Goal: Task Accomplishment & Management: Use online tool/utility

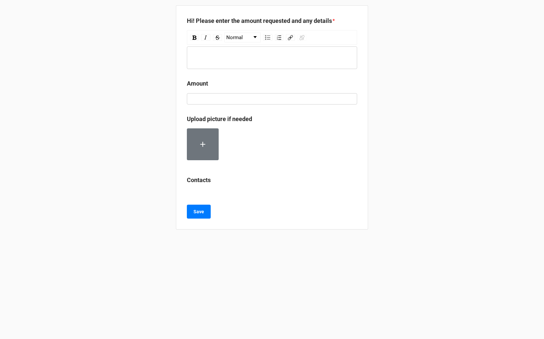
click at [402, 129] on div "Hi! Please enter the amount requested and any details * Normal Amount Upload pi…" at bounding box center [272, 169] width 544 height 339
click at [73, 86] on div "Hi! Please enter the amount requested and any details * Normal Amount Upload pi…" at bounding box center [272, 169] width 544 height 339
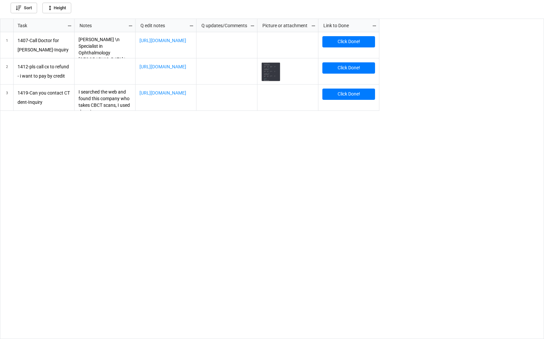
scroll to position [316, 540]
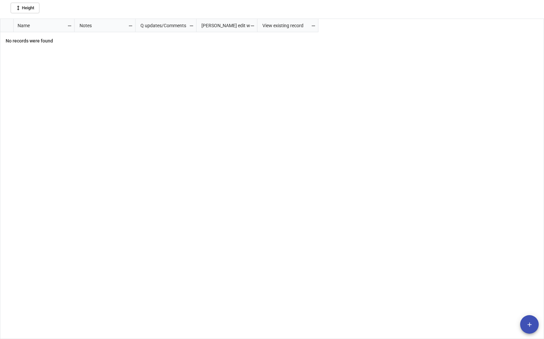
scroll to position [316, 540]
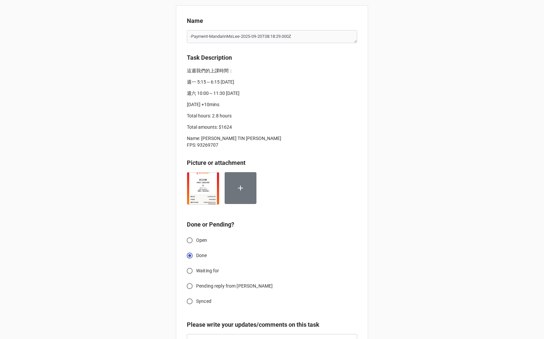
type textarea "x"
click at [431, 127] on div "Name -Payment-MandarinMsLee-2025-09-20T08:18:29.000Z Task Description 這週我們的上課時間…" at bounding box center [272, 198] width 544 height 397
click at [140, 99] on div "Name -Payment-MandarinMsLee-2025-09-20T08:18:29.000Z Task Description 這週我們的上課時間…" at bounding box center [272, 198] width 544 height 397
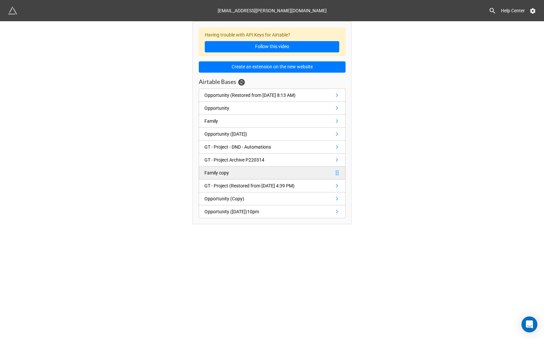
click at [219, 176] on div "Family copy" at bounding box center [217, 172] width 25 height 7
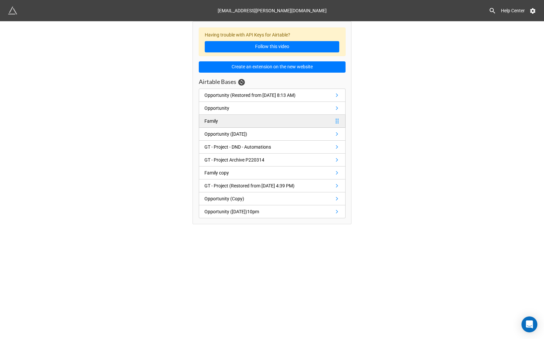
click at [218, 123] on div "Family" at bounding box center [212, 120] width 14 height 7
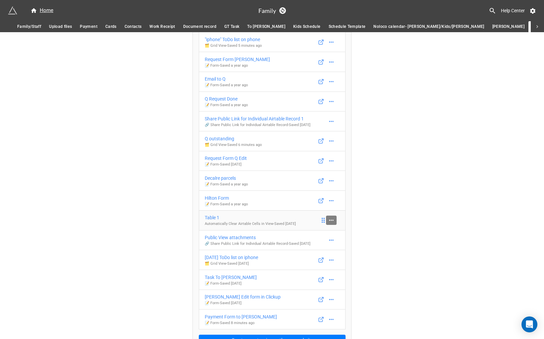
scroll to position [69, 0]
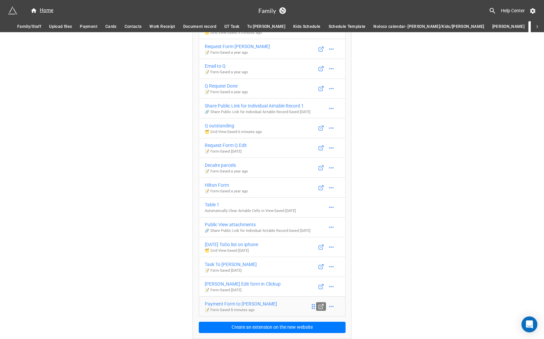
click at [320, 306] on icon at bounding box center [321, 306] width 6 height 6
click at [247, 284] on div "Chris Edit form in Clickup" at bounding box center [243, 283] width 76 height 7
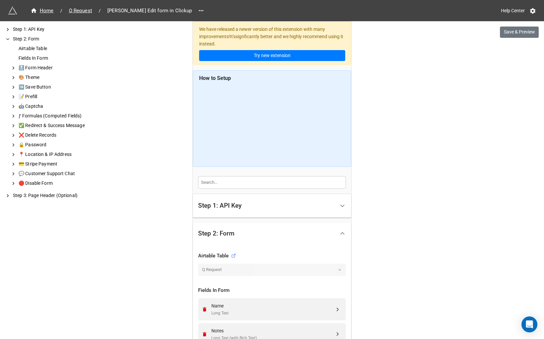
scroll to position [317, 0]
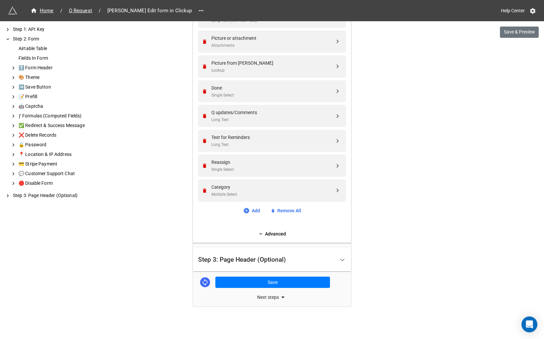
click at [419, 208] on div "We have released a newer version of this extension with many improvements! It's…" at bounding box center [272, 11] width 544 height 656
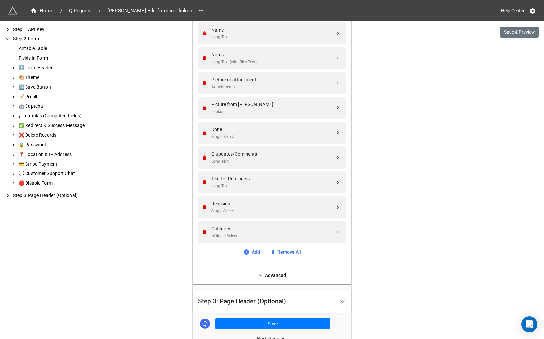
scroll to position [259, 0]
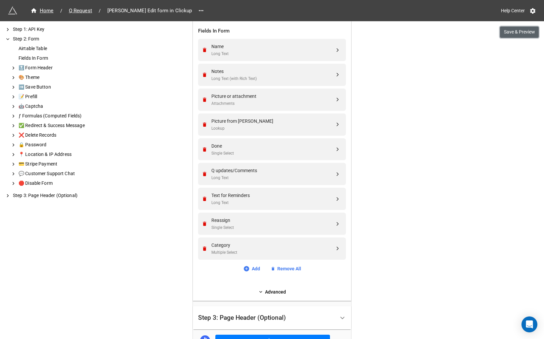
click at [506, 33] on button "Save & Preview" at bounding box center [519, 32] width 39 height 11
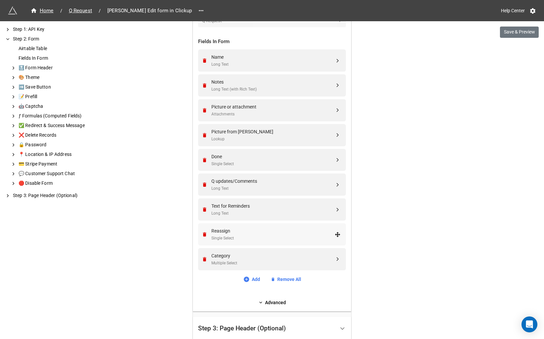
scroll to position [249, 0]
click at [246, 207] on div "Text for Reminders" at bounding box center [273, 205] width 123 height 7
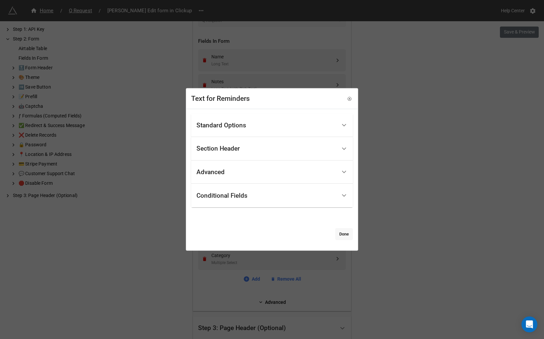
click at [336, 236] on link "Done" at bounding box center [345, 234] width 18 height 12
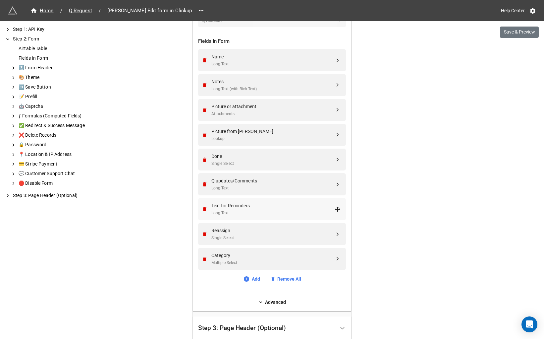
click at [232, 206] on div "Text for Reminders" at bounding box center [273, 205] width 123 height 7
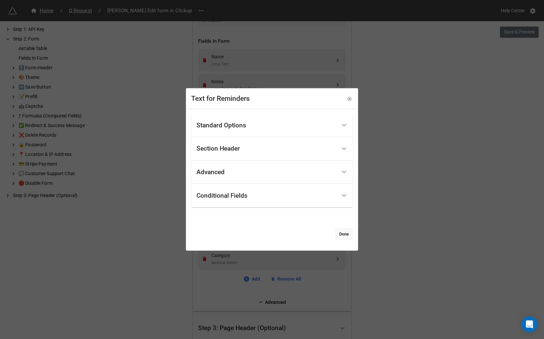
click at [337, 231] on link "Done" at bounding box center [345, 234] width 18 height 12
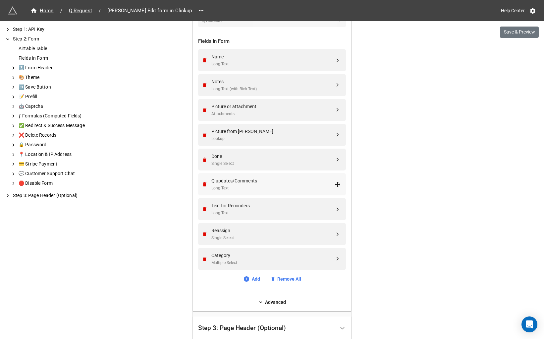
click at [232, 182] on div "Q updates/Comments" at bounding box center [273, 180] width 123 height 7
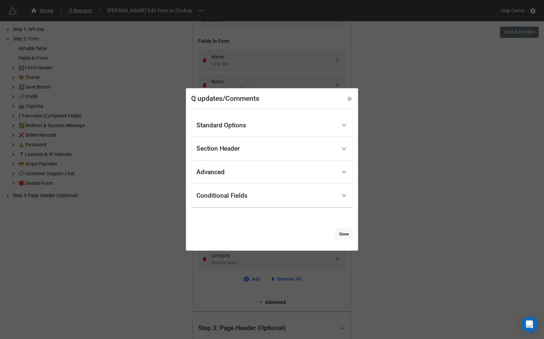
click at [337, 234] on link "Done" at bounding box center [345, 234] width 18 height 12
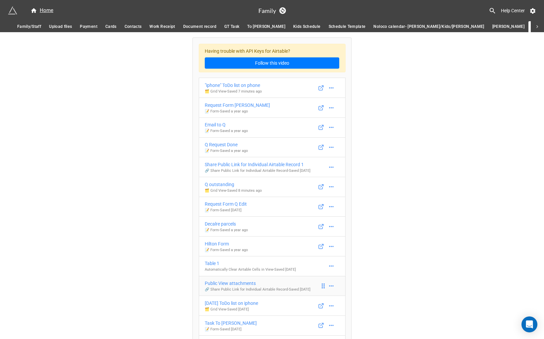
scroll to position [69, 0]
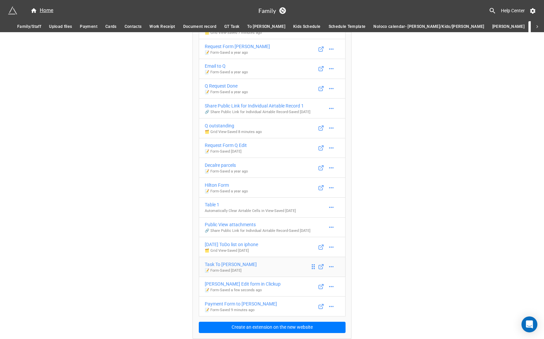
click at [226, 265] on div "Task To Chloe" at bounding box center [231, 264] width 52 height 7
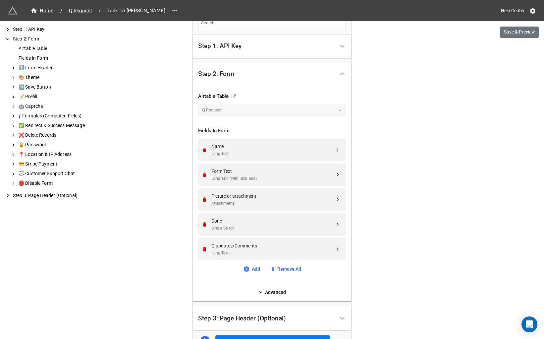
scroll to position [218, 0]
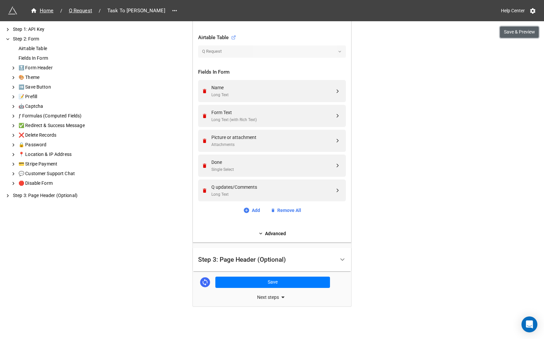
click at [511, 36] on button "Save & Preview" at bounding box center [519, 32] width 39 height 11
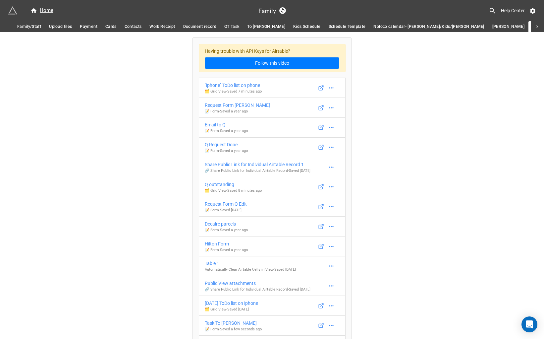
scroll to position [69, 0]
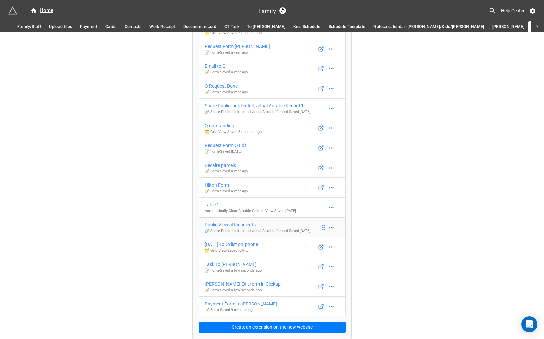
click at [245, 221] on div "Public View attachments" at bounding box center [258, 224] width 106 height 7
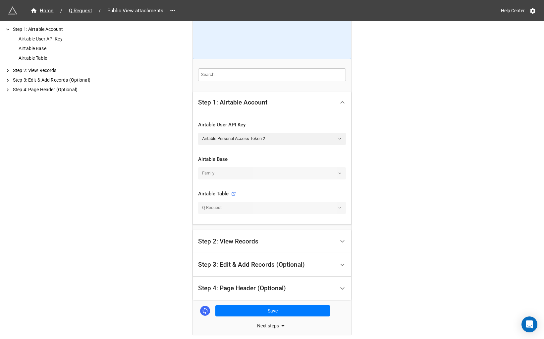
scroll to position [83, 0]
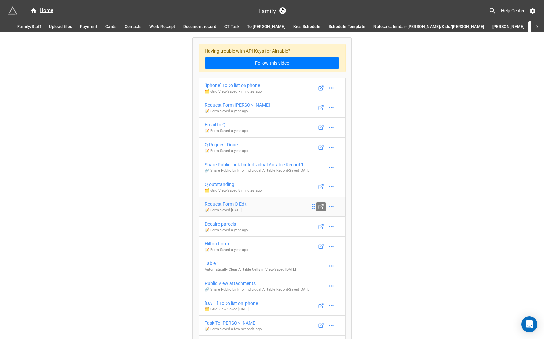
scroll to position [69, 0]
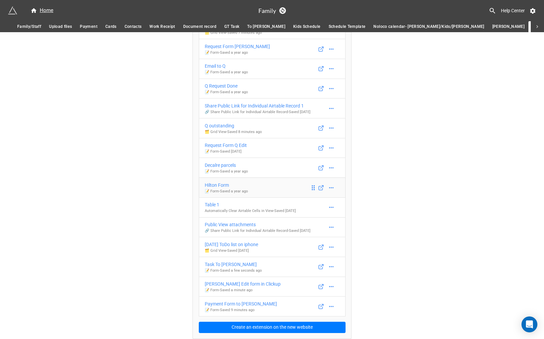
click at [211, 181] on div "Hilton Form" at bounding box center [226, 184] width 43 height 7
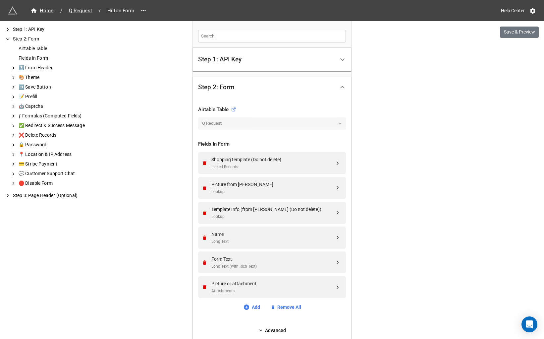
scroll to position [161, 0]
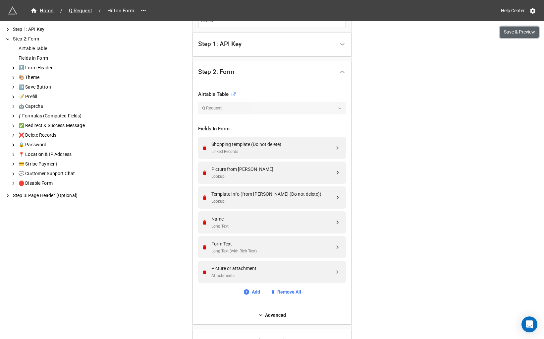
click at [510, 33] on button "Save & Preview" at bounding box center [519, 32] width 39 height 11
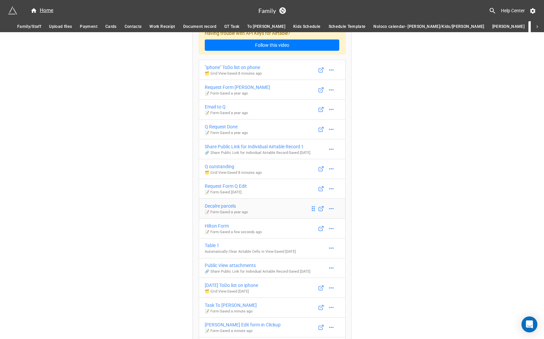
scroll to position [19, 0]
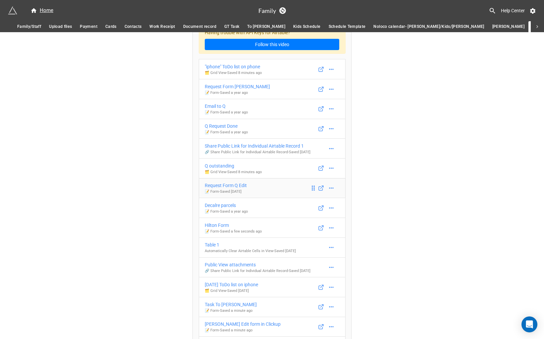
click at [225, 189] on div "Request Form Q Edit" at bounding box center [226, 185] width 42 height 7
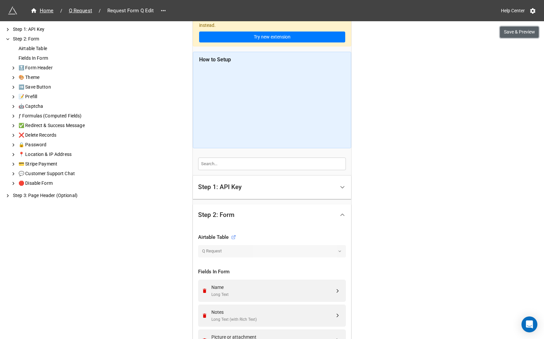
click at [506, 32] on button "Save & Preview" at bounding box center [519, 32] width 39 height 11
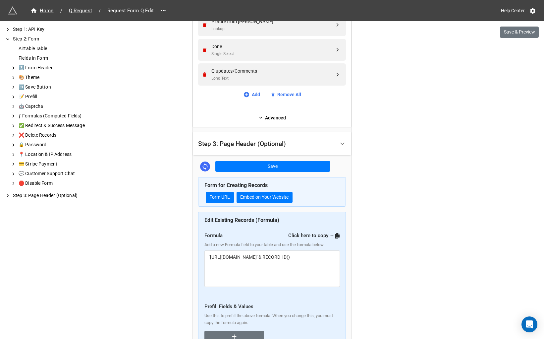
scroll to position [347, 0]
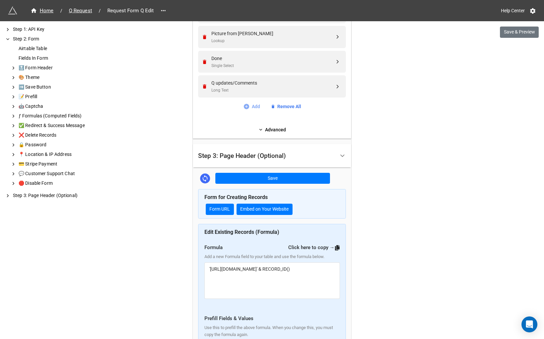
click at [247, 104] on link "Add" at bounding box center [251, 106] width 17 height 7
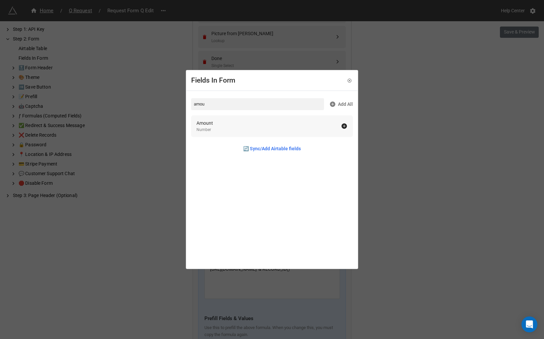
type input "amou"
click at [342, 125] on icon at bounding box center [344, 125] width 5 height 5
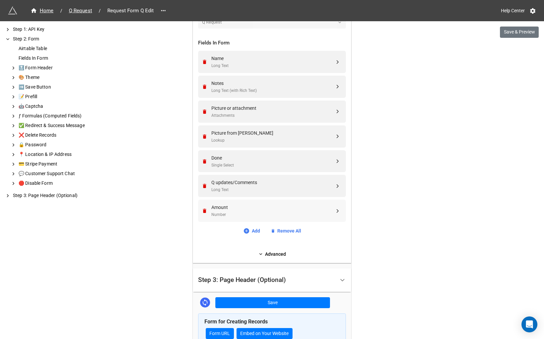
scroll to position [246, 0]
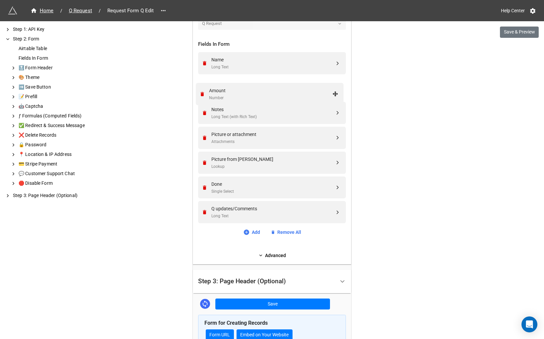
drag, startPoint x: 336, startPoint y: 212, endPoint x: 336, endPoint y: 93, distance: 118.0
click at [304, 89] on div "Amount Number" at bounding box center [273, 88] width 123 height 14
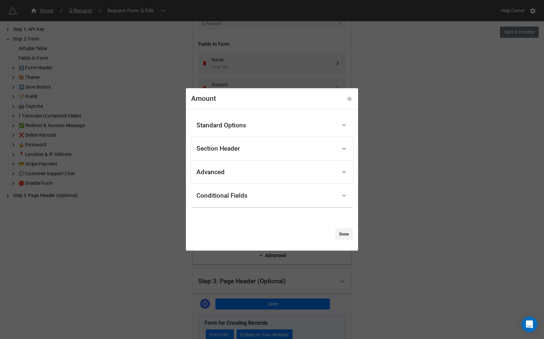
click at [304, 180] on div "Advanced" at bounding box center [272, 172] width 162 height 24
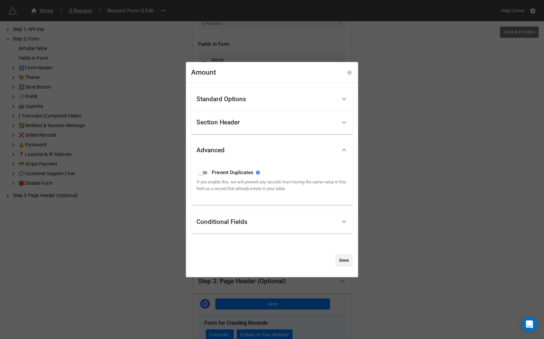
click at [288, 108] on div "Standard Options" at bounding box center [272, 99] width 162 height 24
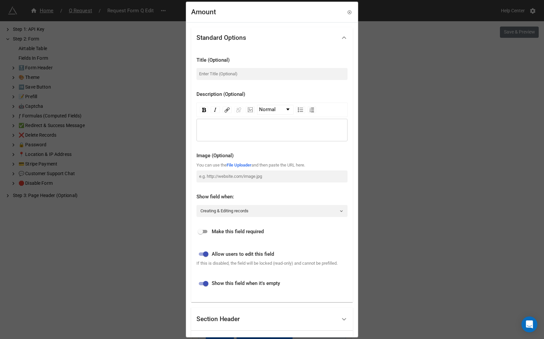
click at [206, 257] on input "checkbox" at bounding box center [206, 254] width 24 height 8
checkbox input "false"
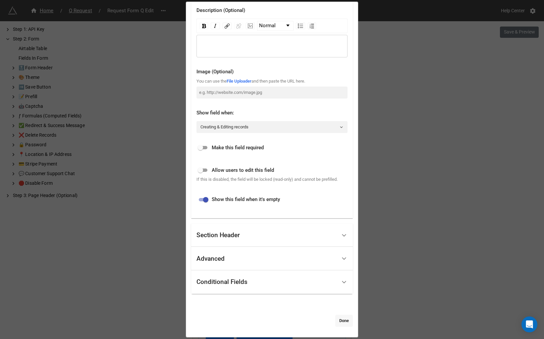
click at [340, 321] on link "Done" at bounding box center [345, 321] width 18 height 12
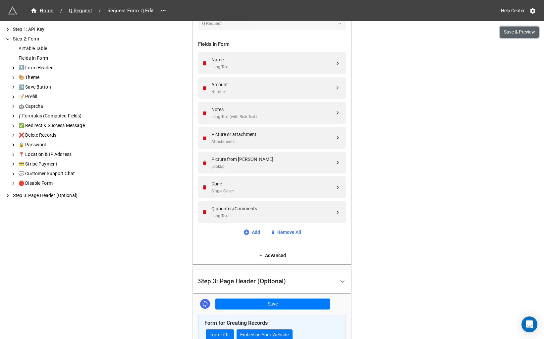
click at [525, 35] on button "Save & Preview" at bounding box center [519, 32] width 39 height 11
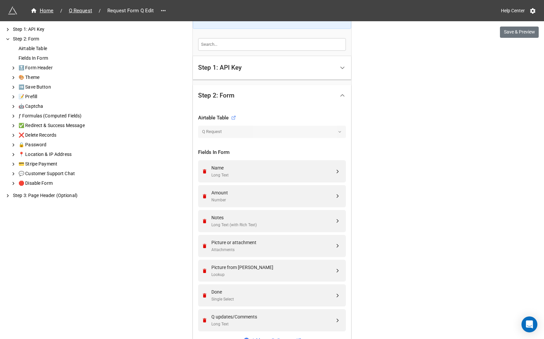
scroll to position [206, 0]
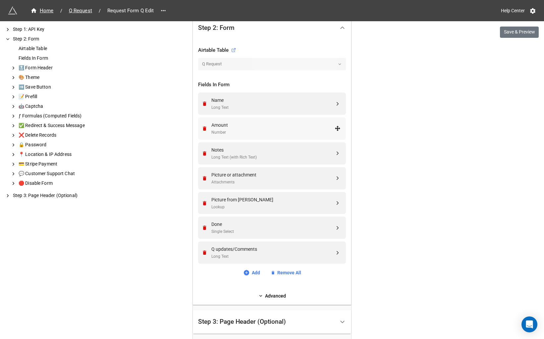
click at [309, 127] on div "Amount" at bounding box center [273, 124] width 123 height 7
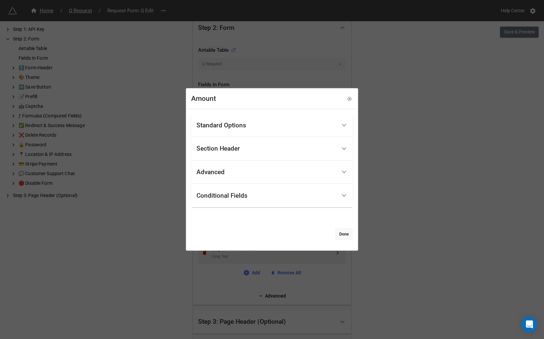
click at [337, 234] on link "Done" at bounding box center [345, 234] width 18 height 12
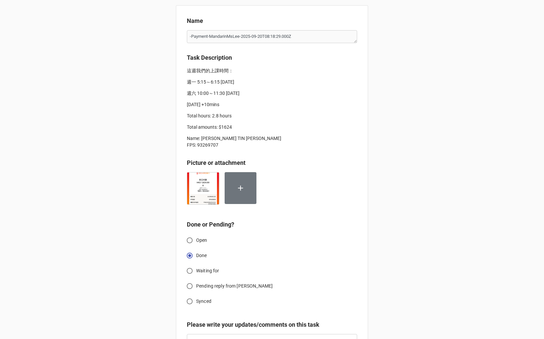
type textarea "x"
click at [105, 128] on div "Name -Payment-MandarinMsLee-2025-09-20T08:18:29.000Z Task Description 這週我們的上課時間…" at bounding box center [272, 198] width 544 height 397
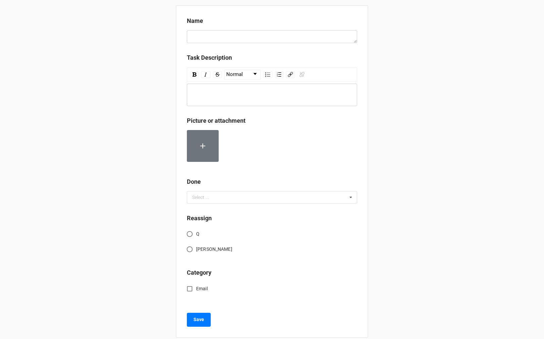
scroll to position [9, 0]
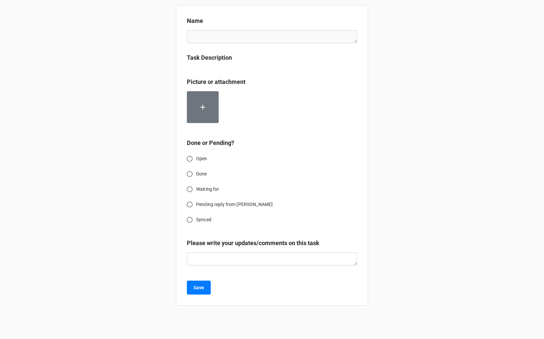
click at [60, 73] on div "Name Task Description Picture or attachment Done or Pending? Open Done Waiting …" at bounding box center [272, 169] width 544 height 339
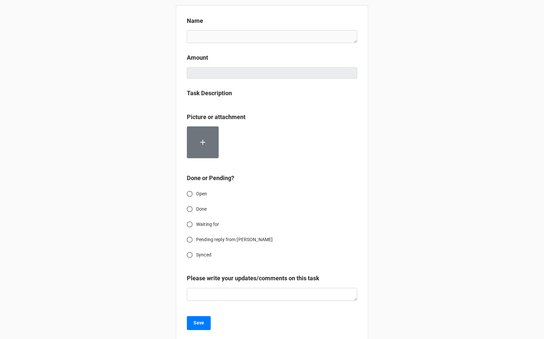
click at [85, 51] on div "Name Amount Task Description Picture or attachment Done or Pending? Open Done W…" at bounding box center [272, 175] width 544 height 351
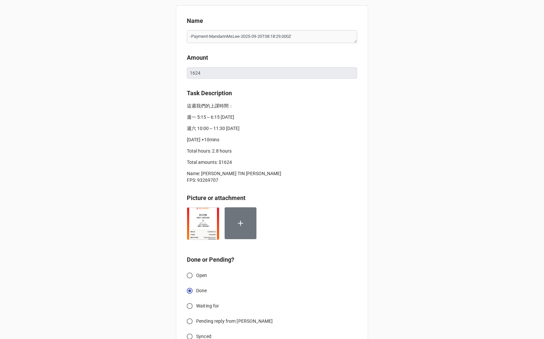
type textarea "x"
click at [400, 247] on div "Name -Payment-MandarinMsLee-2025-09-20T08:18:29.000Z Amount 1624 Task Descripti…" at bounding box center [272, 216] width 544 height 433
